Goal: Task Accomplishment & Management: Complete application form

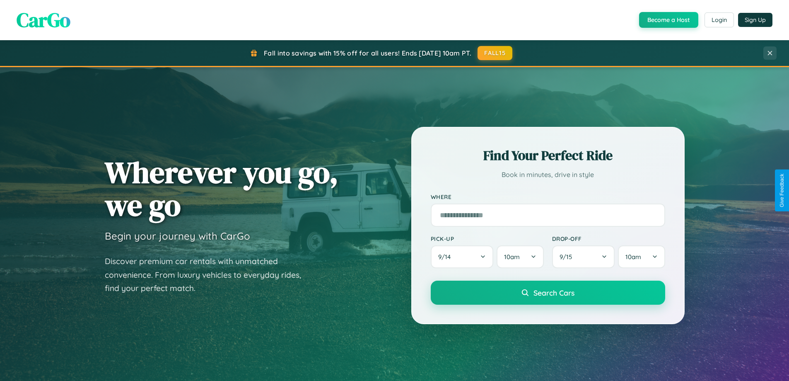
scroll to position [1594, 0]
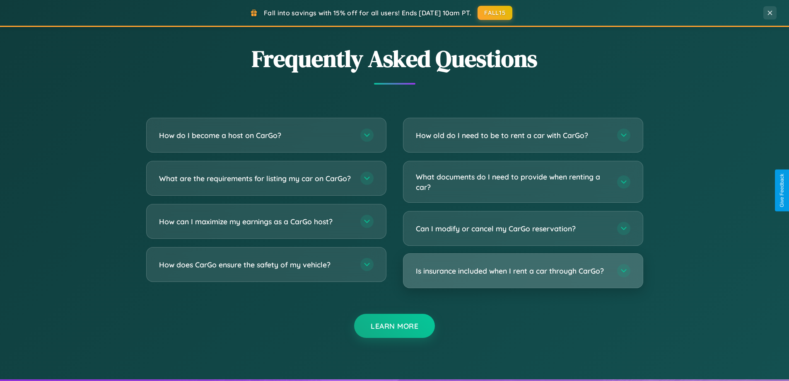
click at [523, 271] on h3 "Is insurance included when I rent a car through CarGo?" at bounding box center [512, 271] width 193 height 10
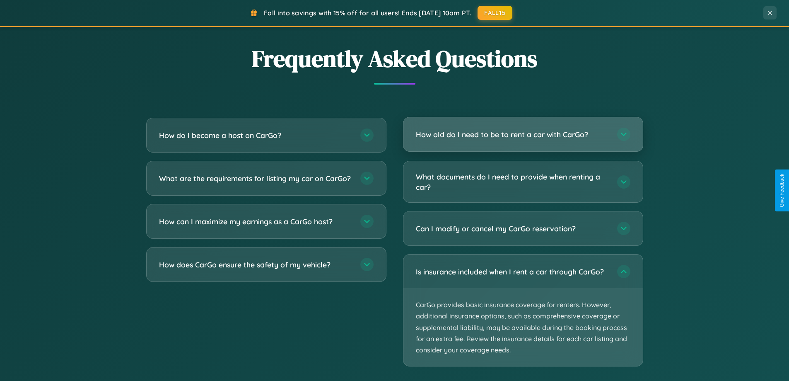
click at [523, 135] on h3 "How old do I need to be to rent a car with CarGo?" at bounding box center [512, 134] width 193 height 10
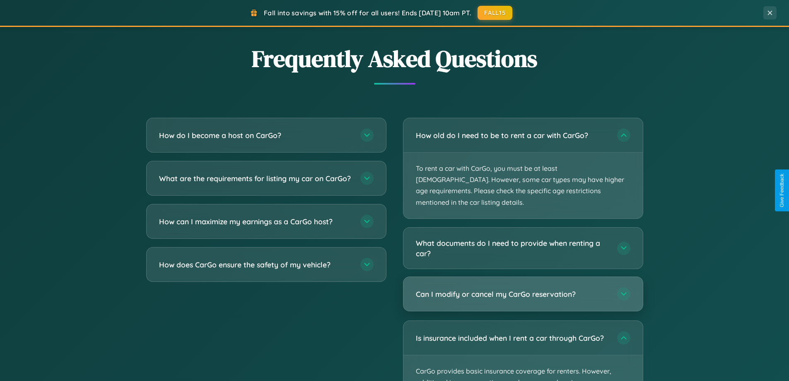
click at [523, 289] on h3 "Can I modify or cancel my CarGo reservation?" at bounding box center [512, 294] width 193 height 10
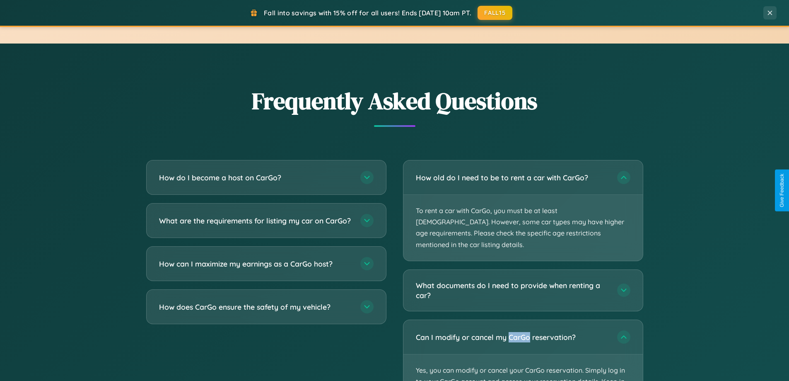
scroll to position [0, 0]
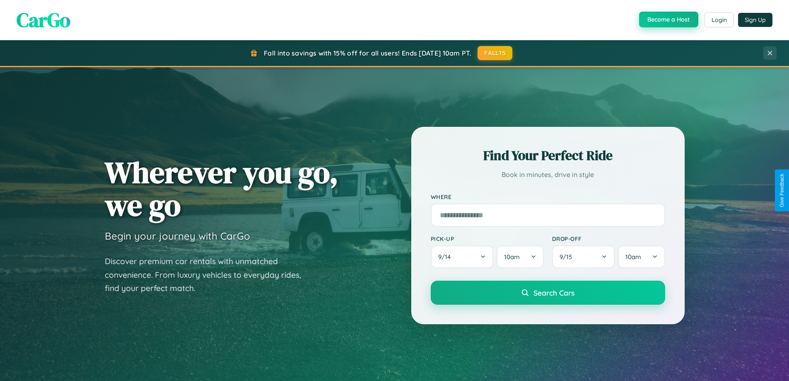
click at [668, 20] on button "Become a Host" at bounding box center [668, 20] width 59 height 16
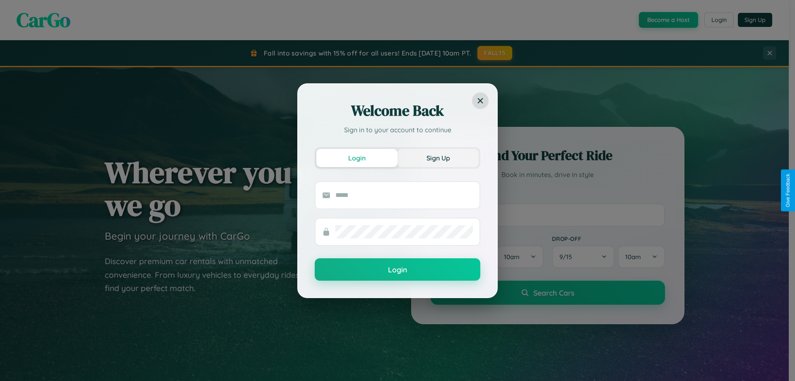
click at [438, 157] on button "Sign Up" at bounding box center [438, 158] width 81 height 18
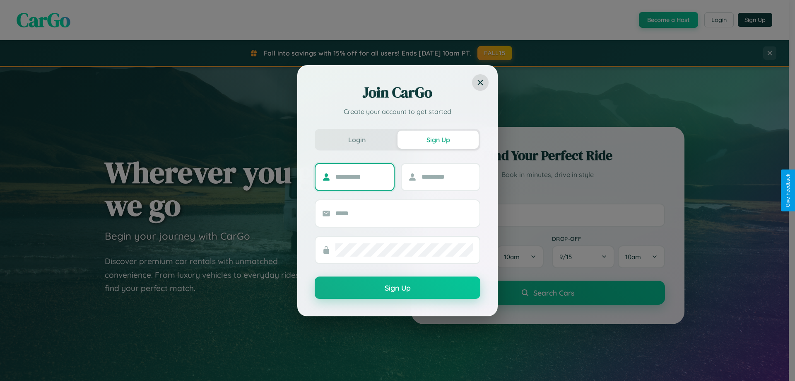
click at [361, 176] on input "text" at bounding box center [362, 176] width 52 height 13
type input "*****"
click at [447, 176] on input "text" at bounding box center [448, 176] width 52 height 13
type input "*****"
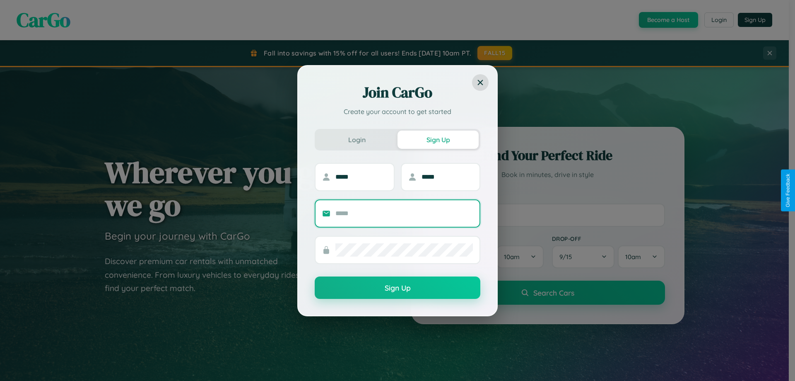
click at [404, 213] on input "text" at bounding box center [405, 213] width 138 height 13
type input "**********"
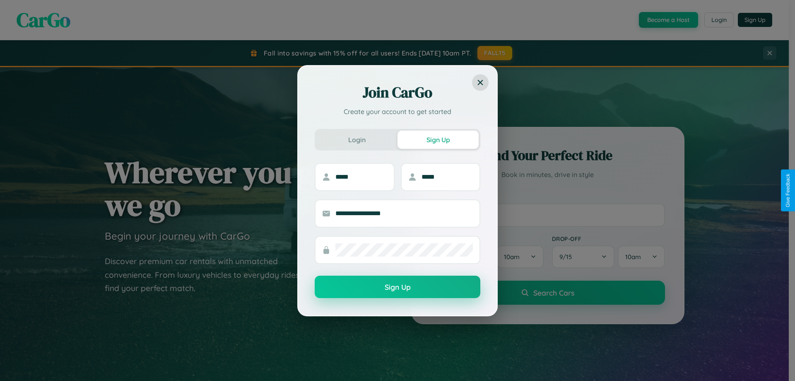
click at [398, 287] on button "Sign Up" at bounding box center [398, 286] width 166 height 22
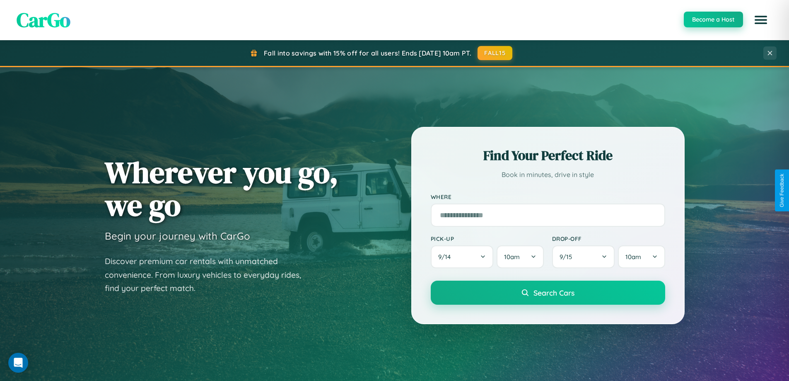
click at [713, 19] on button "Become a Host" at bounding box center [713, 20] width 59 height 16
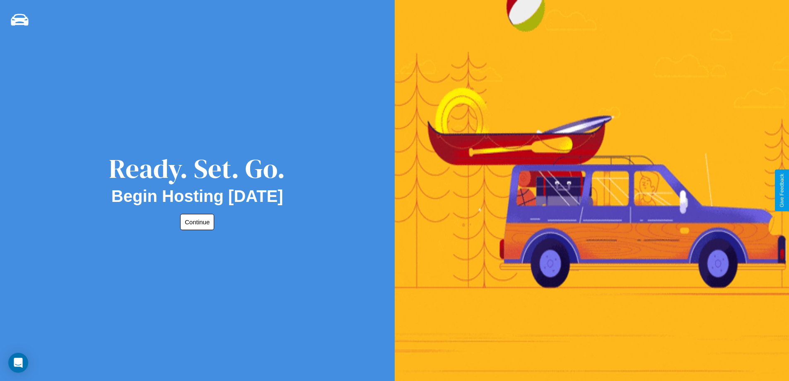
click at [196, 222] on button "Continue" at bounding box center [197, 222] width 34 height 16
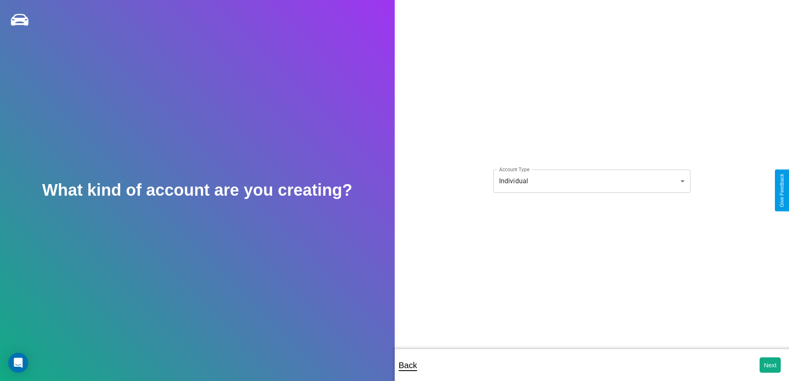
click at [592, 181] on body "**********" at bounding box center [394, 196] width 789 height 392
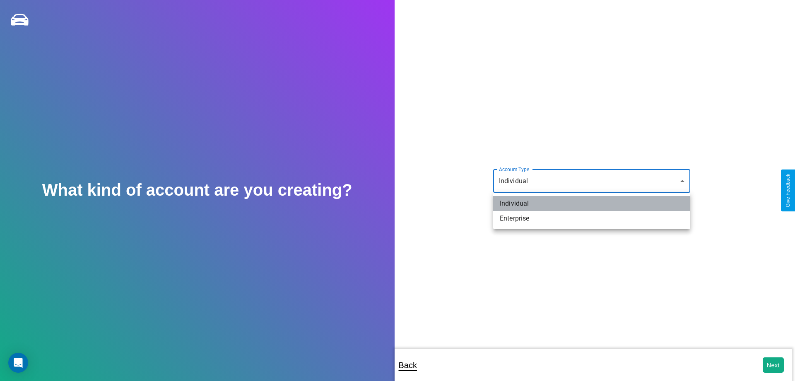
click at [592, 203] on li "Individual" at bounding box center [591, 203] width 197 height 15
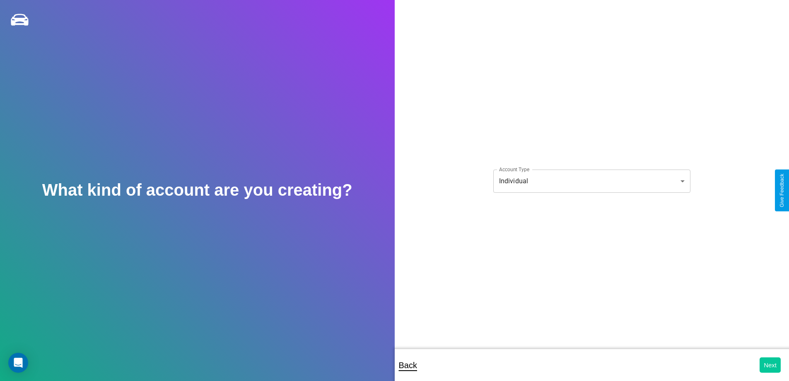
click at [770, 365] on button "Next" at bounding box center [770, 364] width 21 height 15
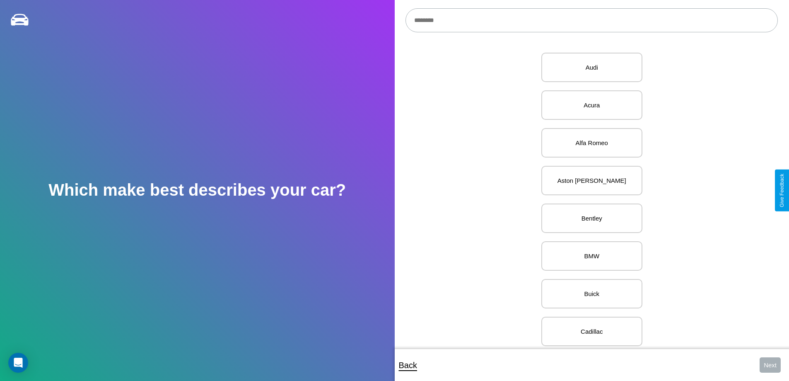
click at [592, 20] on input "text" at bounding box center [592, 20] width 372 height 24
type input "***"
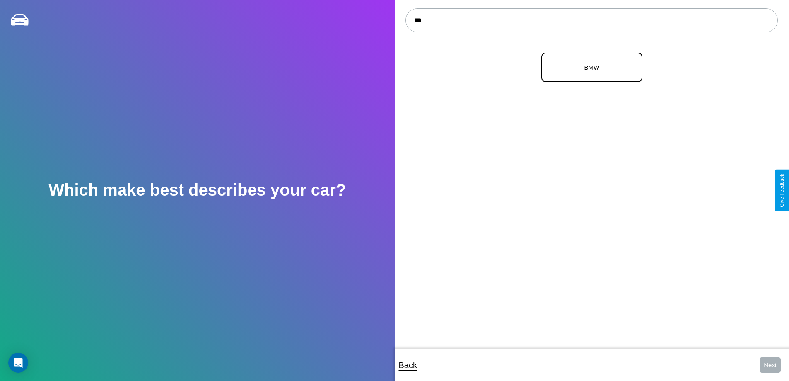
click at [589, 68] on p "BMW" at bounding box center [592, 67] width 83 height 11
click at [770, 365] on button "Next" at bounding box center [770, 364] width 21 height 15
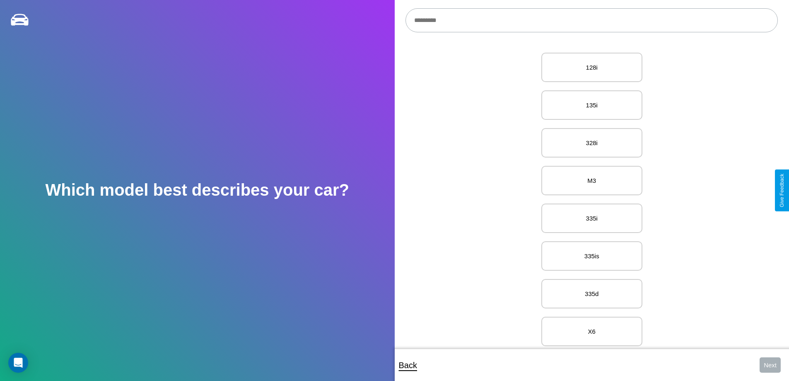
scroll to position [9218, 0]
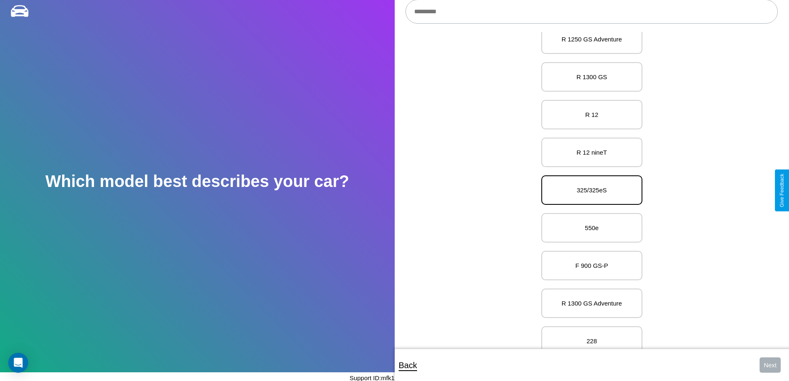
click at [589, 190] on p "325/325eS" at bounding box center [592, 189] width 83 height 11
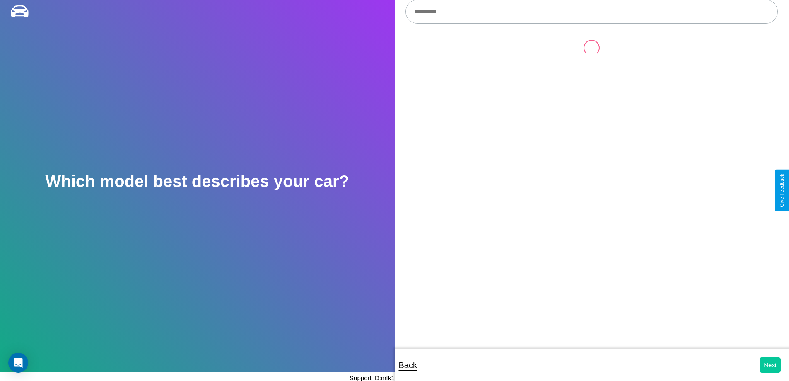
scroll to position [0, 0]
click at [770, 365] on button "Next" at bounding box center [770, 364] width 21 height 15
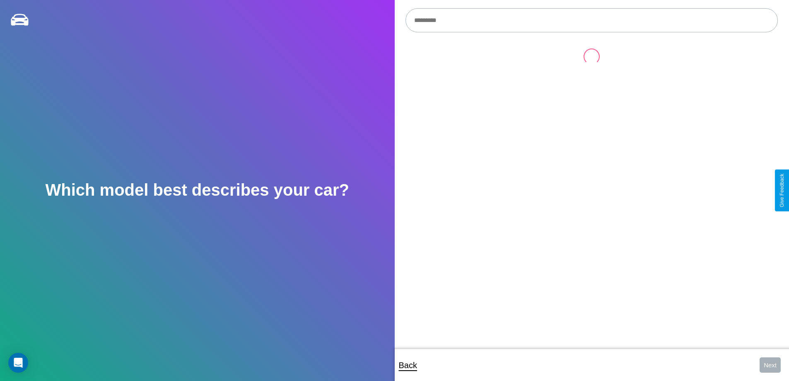
scroll to position [9, 0]
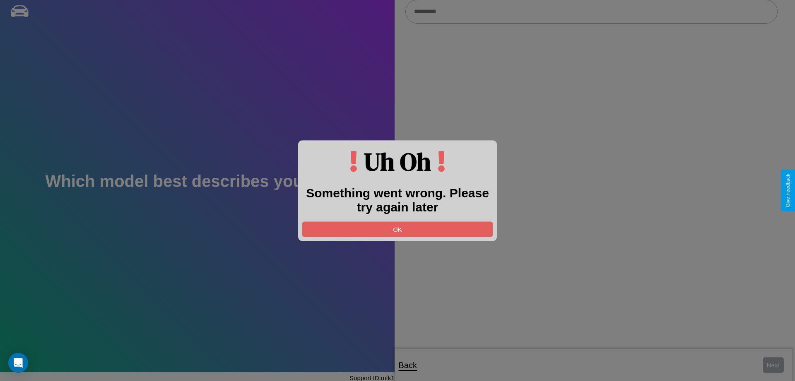
click at [592, 12] on div at bounding box center [397, 190] width 795 height 381
